Goal: Check status: Check status

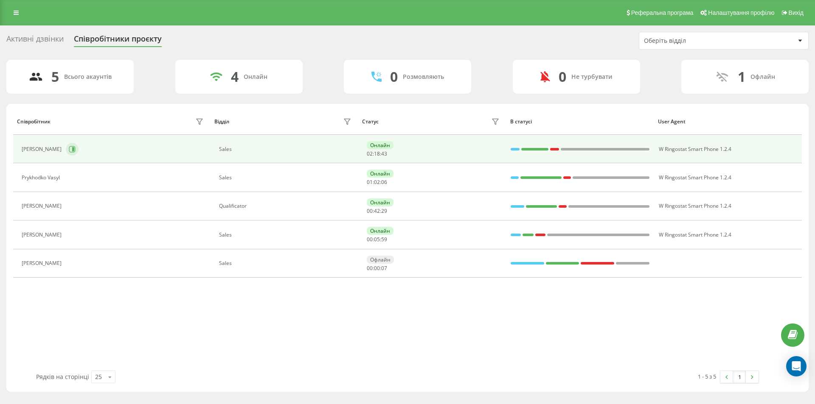
click at [74, 150] on icon at bounding box center [73, 149] width 2 height 4
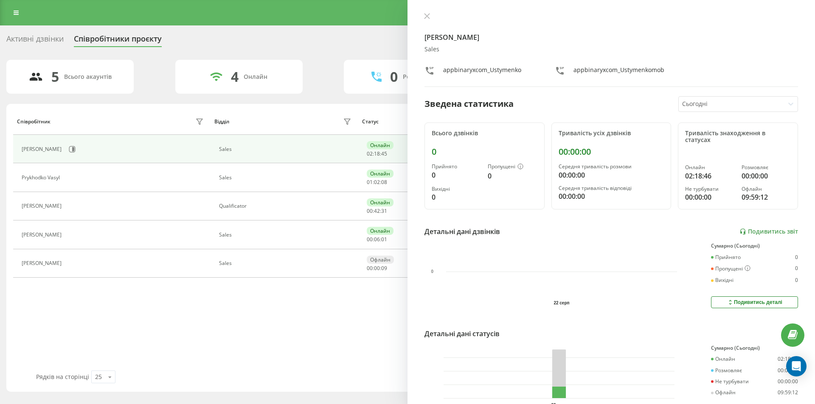
click at [426, 15] on icon at bounding box center [426, 16] width 5 height 5
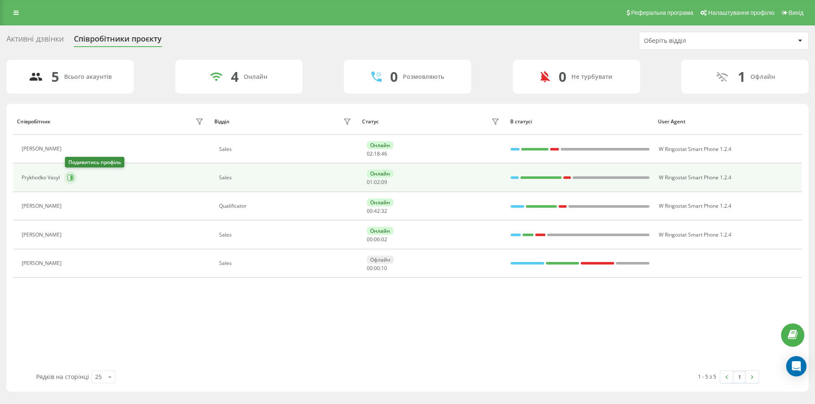
click at [73, 179] on icon at bounding box center [70, 177] width 7 height 7
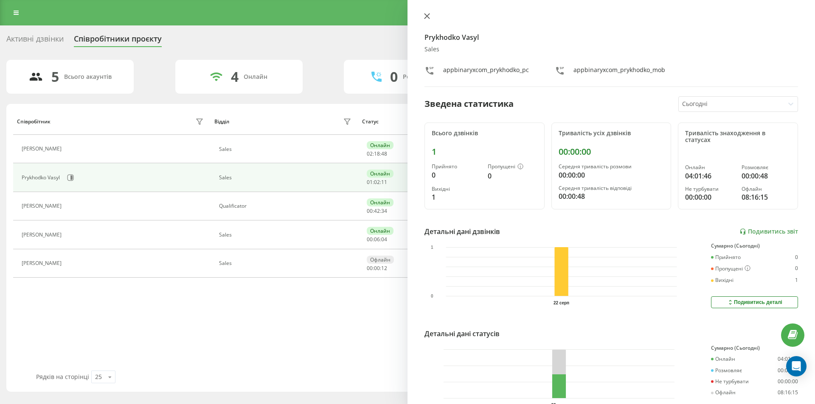
click at [428, 17] on icon at bounding box center [426, 16] width 5 height 5
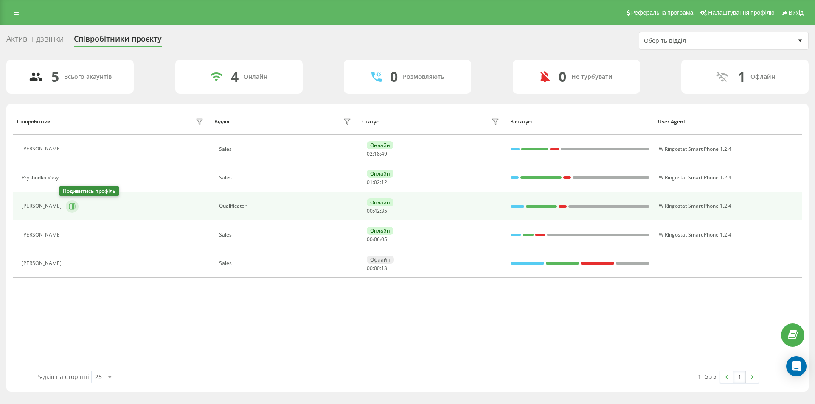
click at [69, 204] on icon at bounding box center [72, 206] width 7 height 7
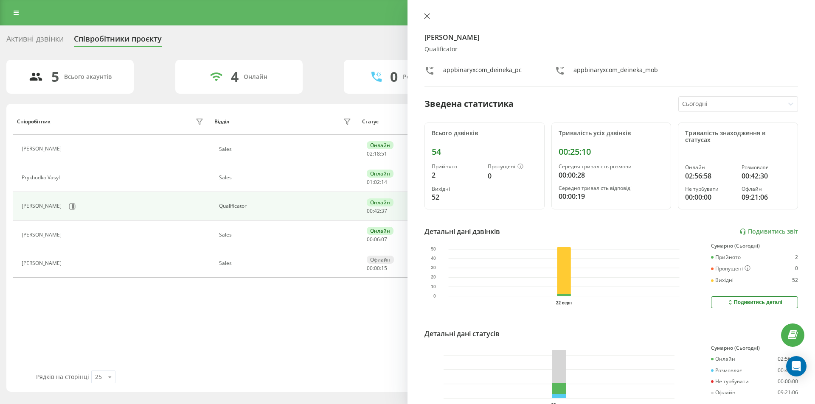
click at [426, 17] on icon at bounding box center [426, 16] width 5 height 5
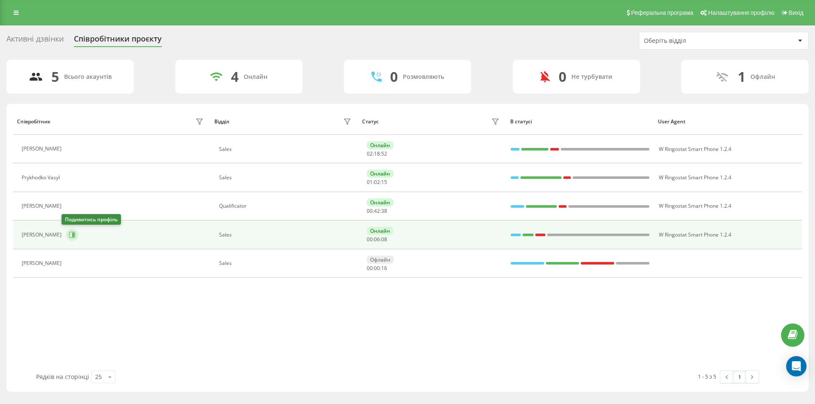
click at [72, 235] on icon at bounding box center [73, 235] width 2 height 4
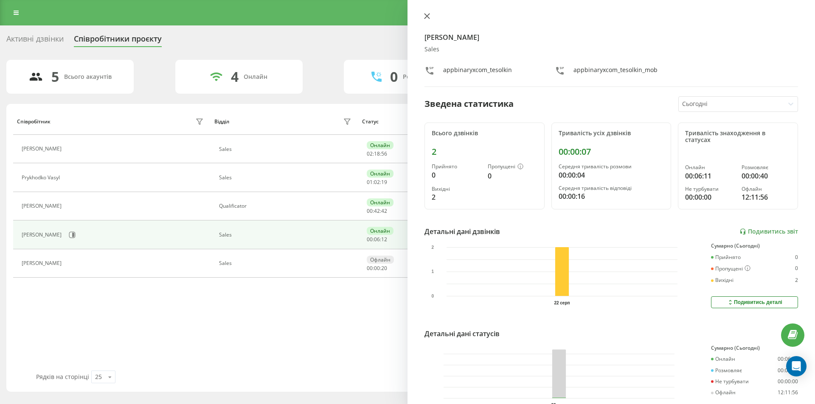
click at [427, 17] on icon at bounding box center [426, 16] width 5 height 5
